Goal: Check status: Check status

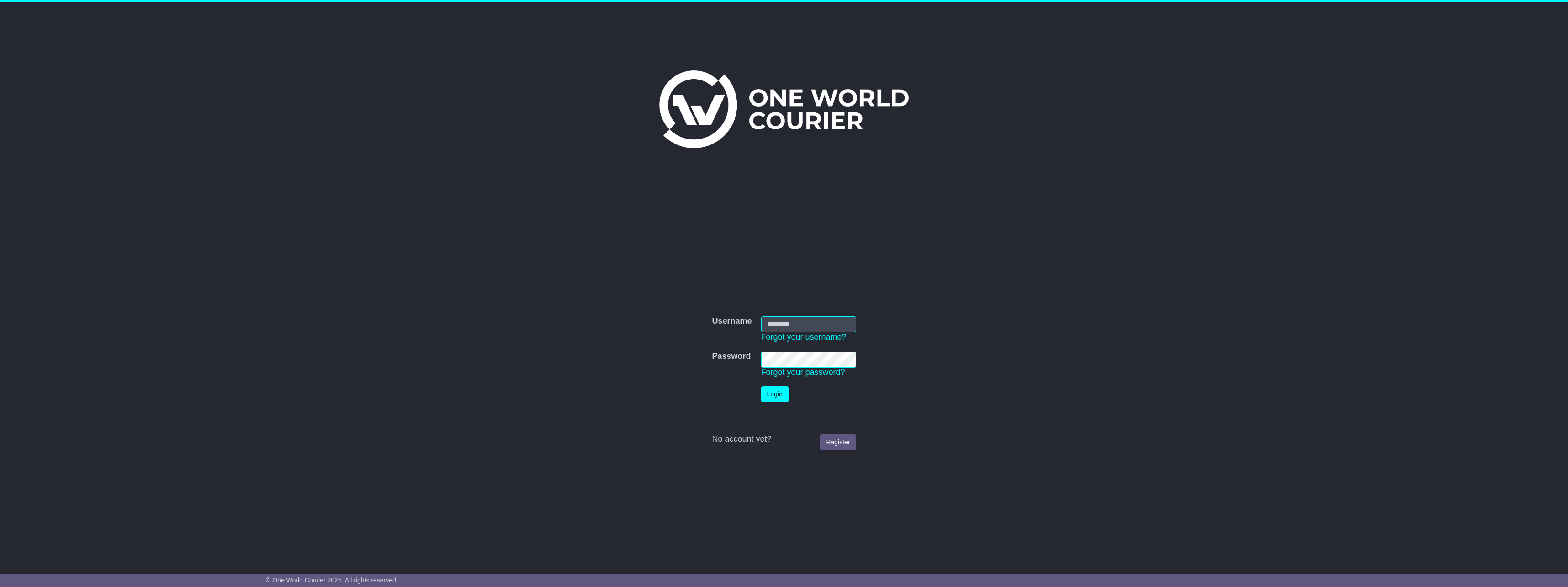
type input "**********"
click at [783, 395] on button "Login" at bounding box center [774, 394] width 27 height 16
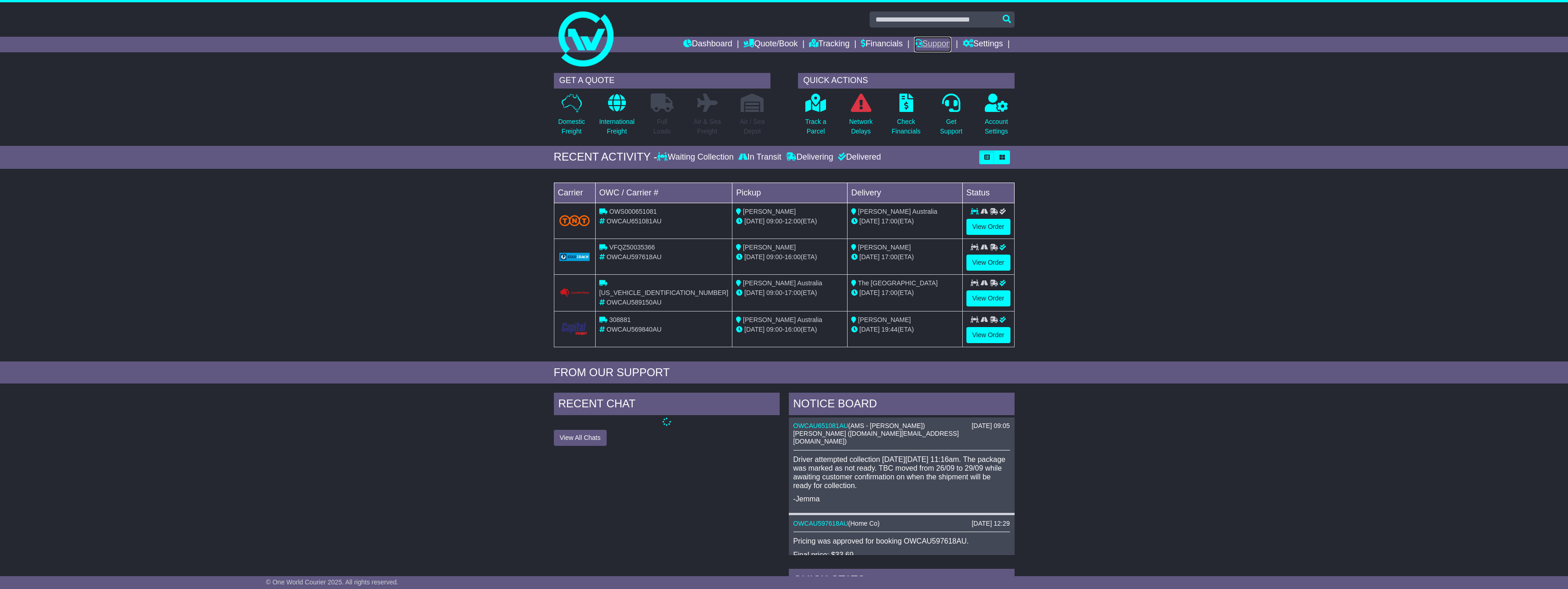
click at [943, 44] on link "Support" at bounding box center [932, 45] width 37 height 16
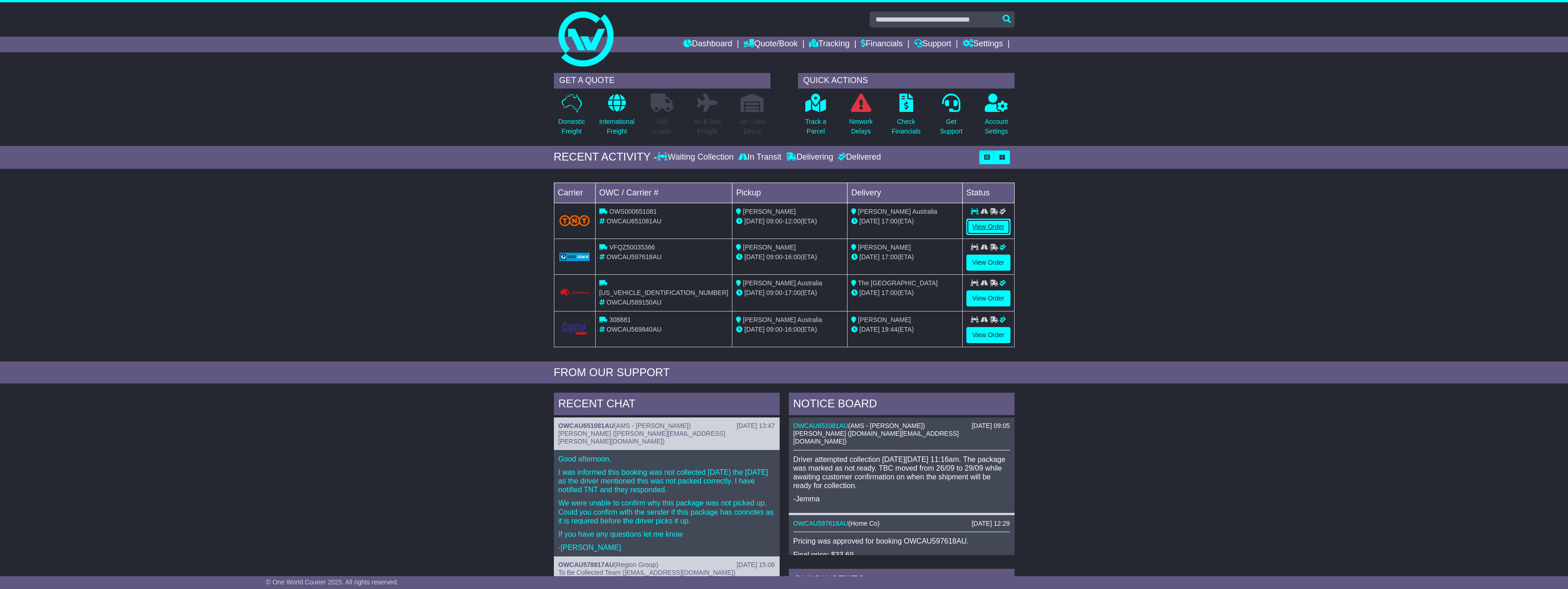
click at [987, 232] on link "View Order" at bounding box center [988, 227] width 44 height 16
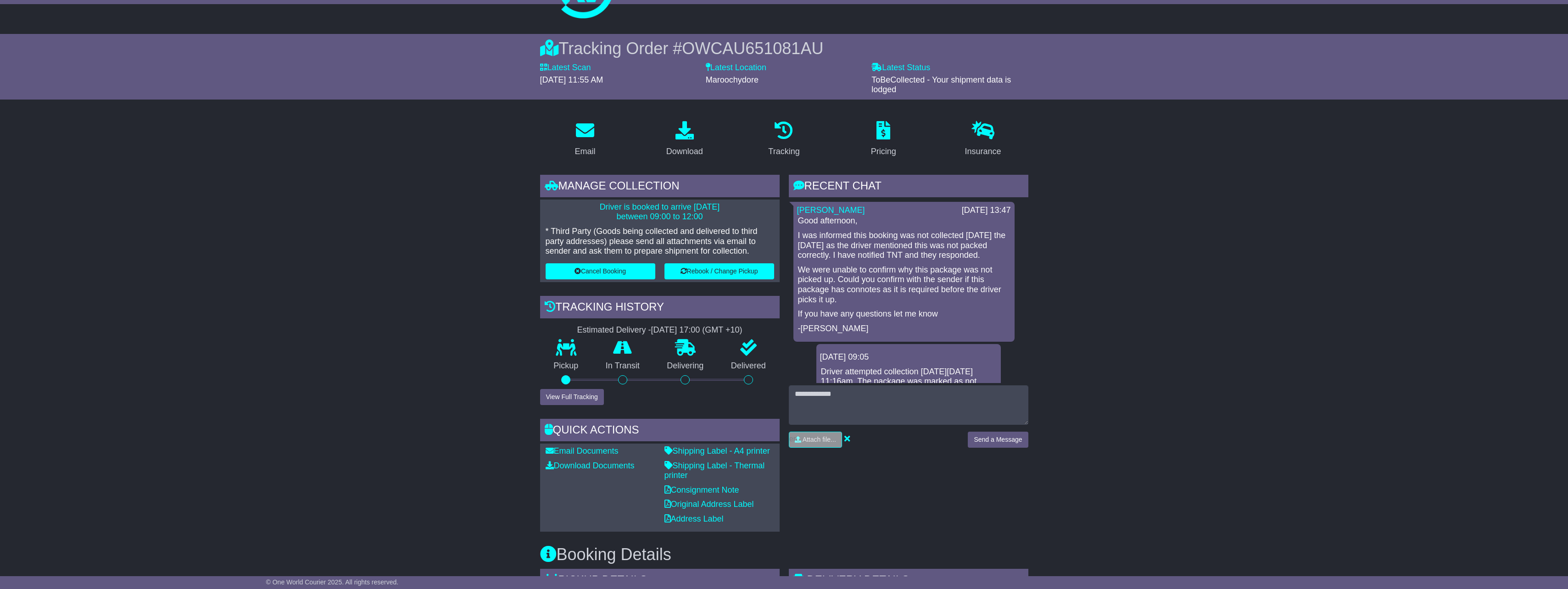
scroll to position [46, 0]
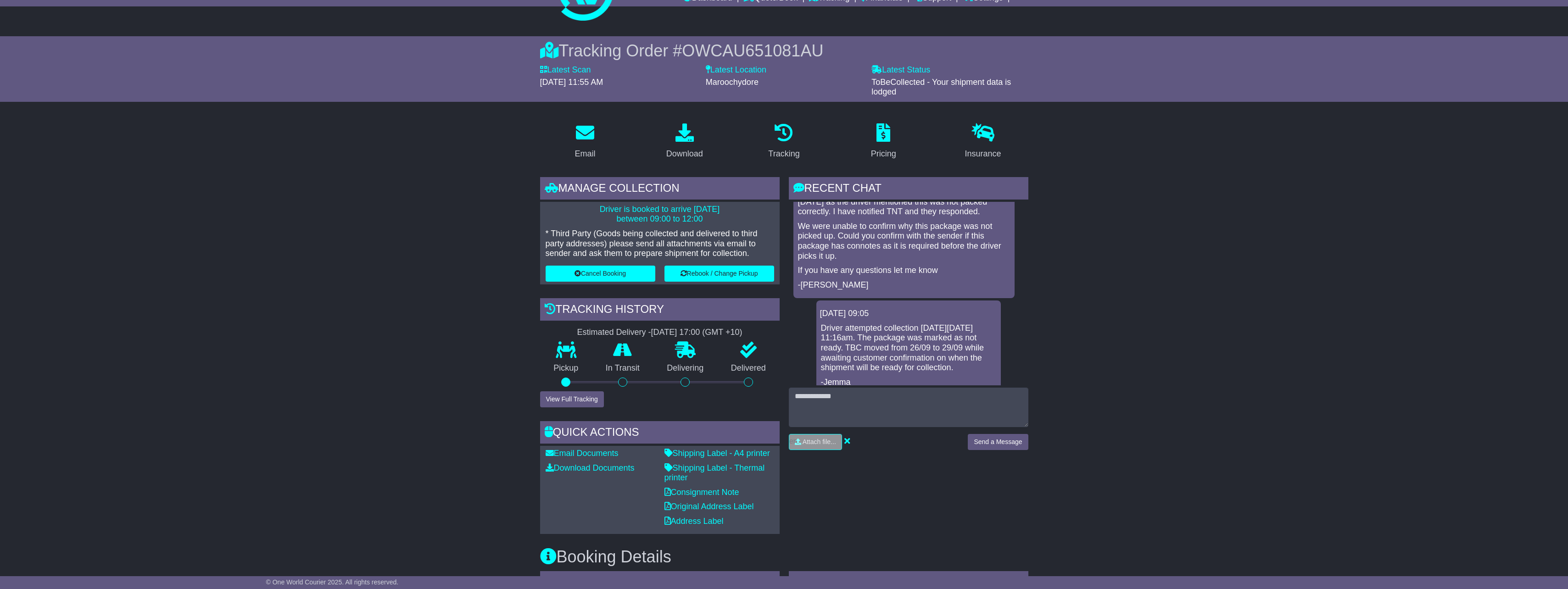
scroll to position [68, 0]
